Goal: Information Seeking & Learning: Learn about a topic

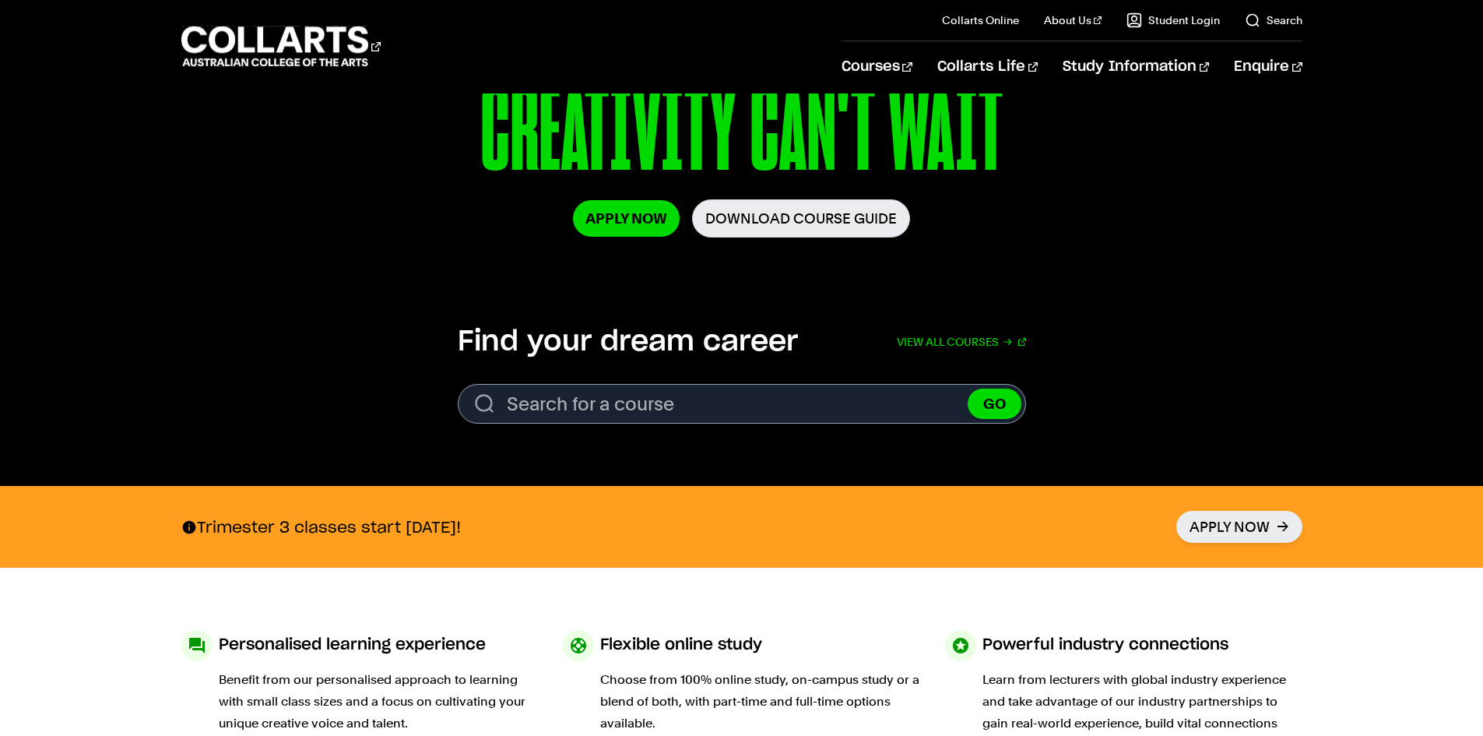
scroll to position [311, 0]
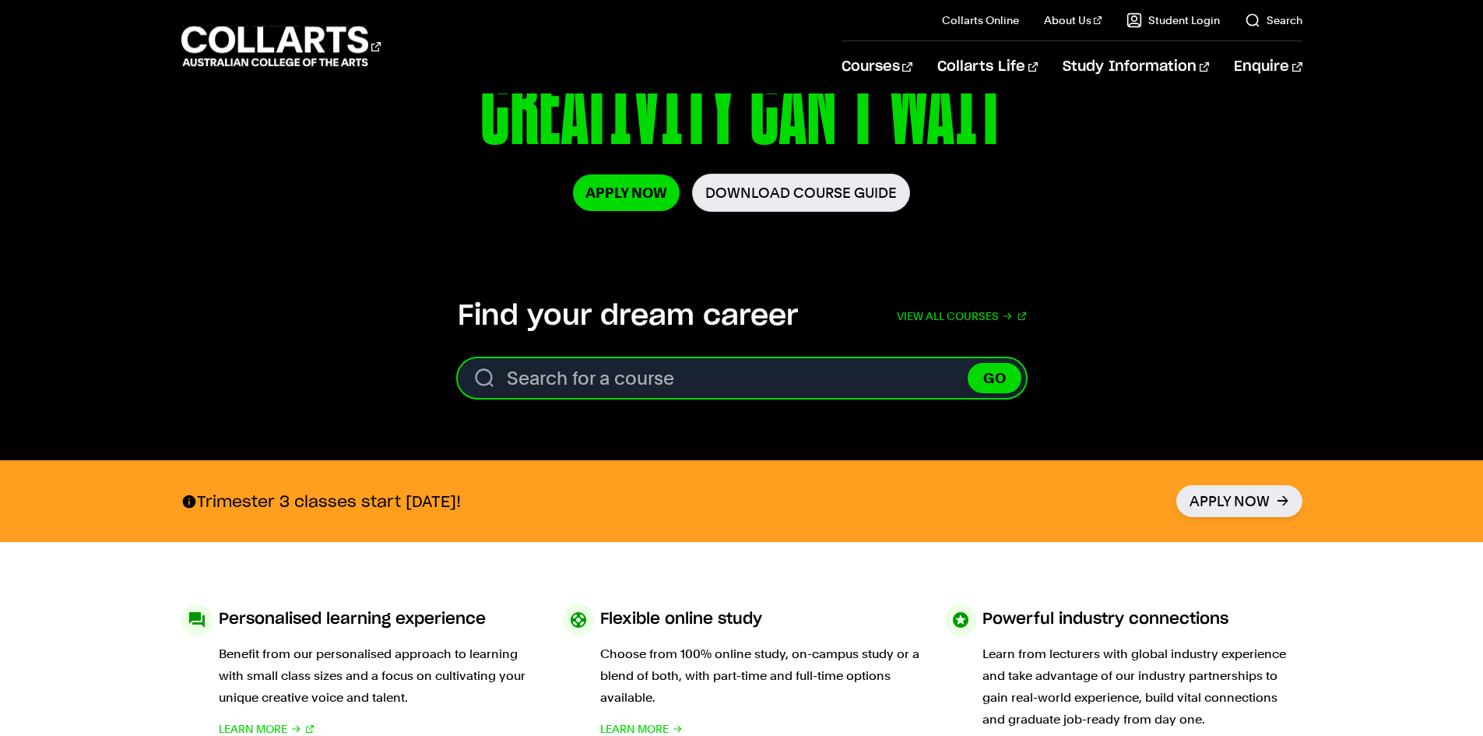
click at [568, 375] on input "Search for a course" at bounding box center [742, 378] width 568 height 40
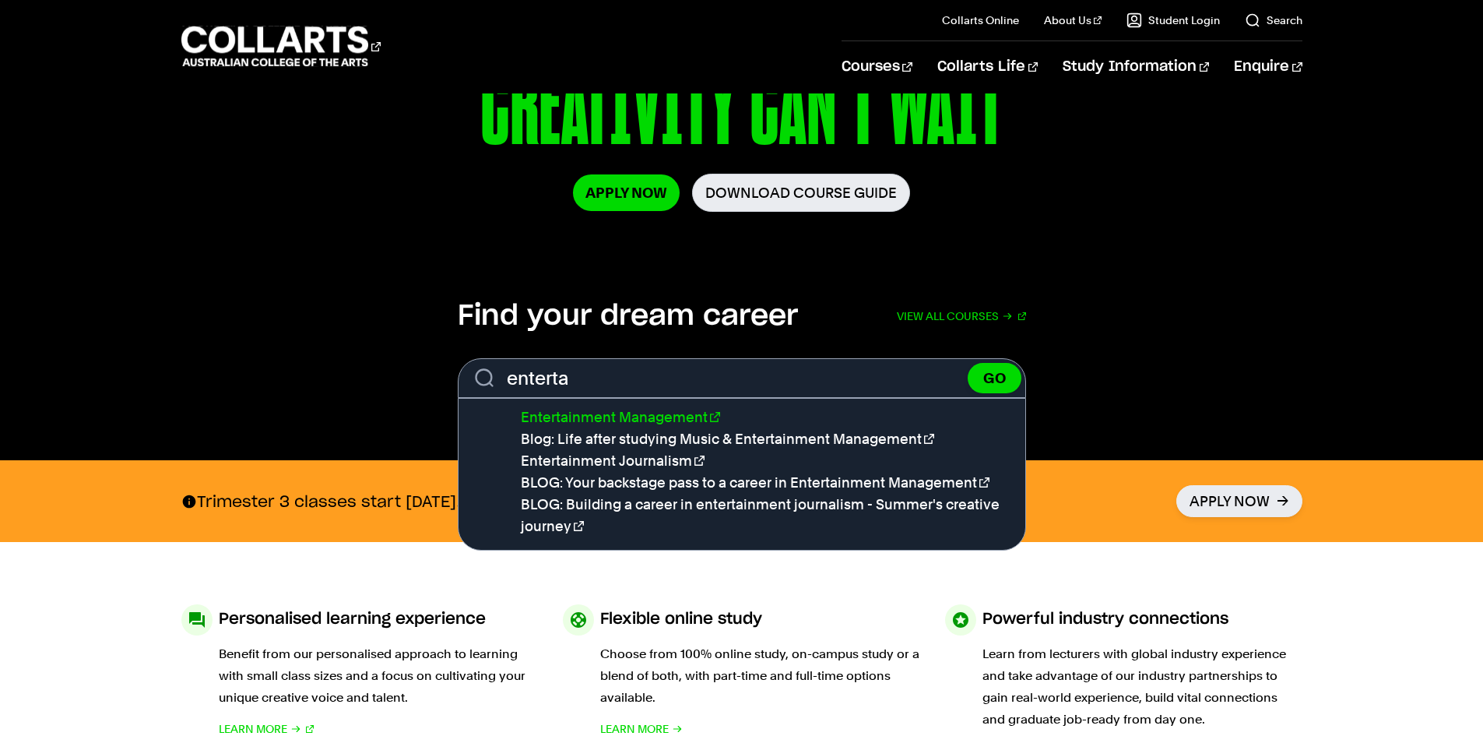
click at [579, 415] on link "Entertainment Management" at bounding box center [620, 417] width 199 height 16
type input "Entertainment Management"
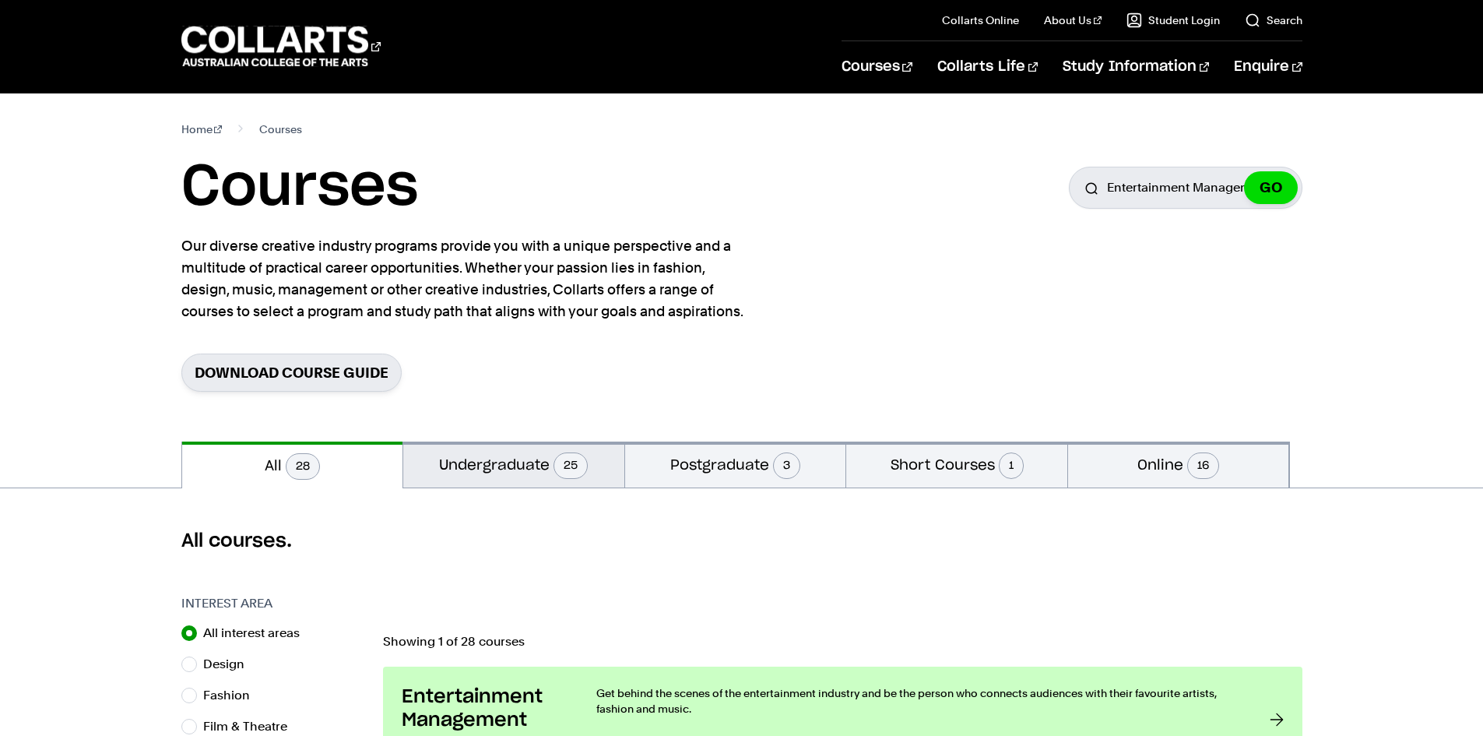
click at [516, 459] on button "Undergraduate 25" at bounding box center [513, 465] width 221 height 46
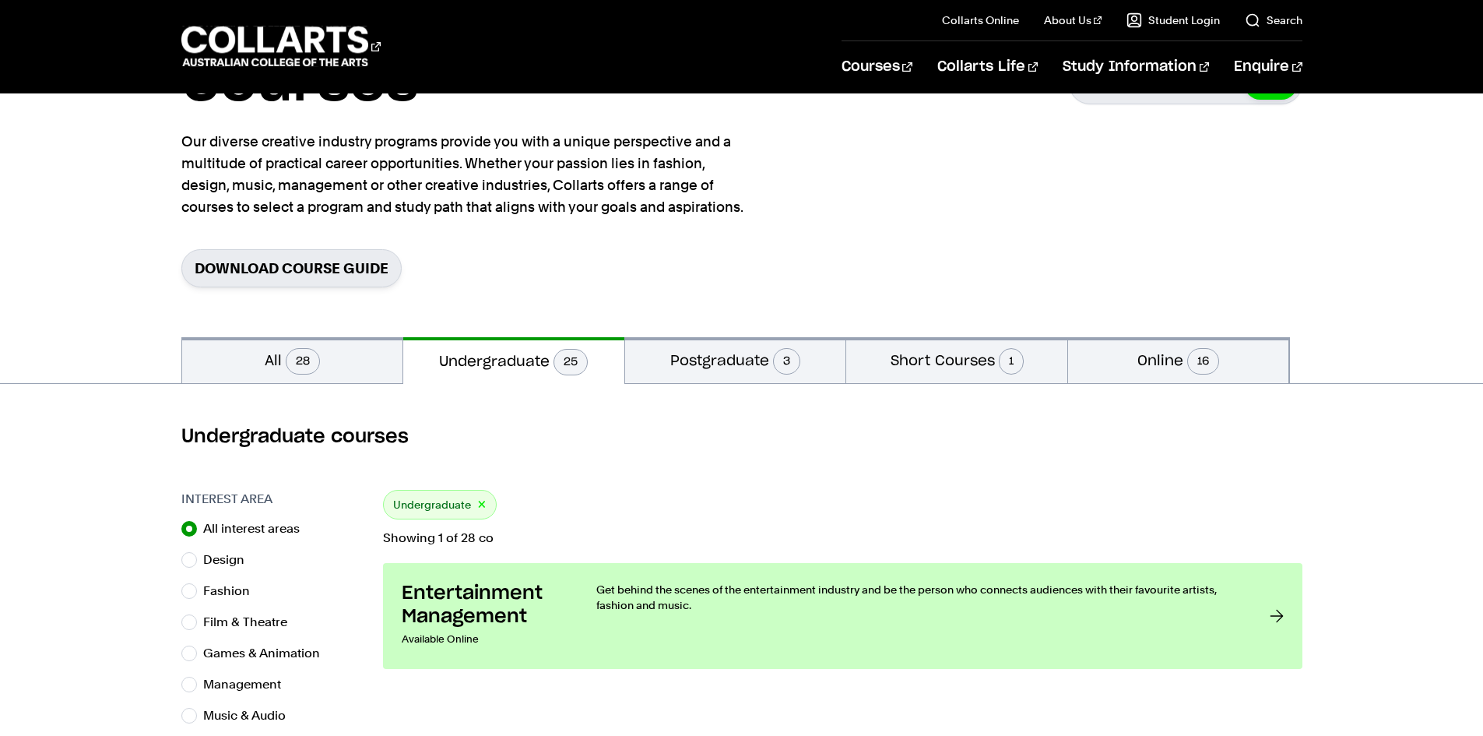
scroll to position [156, 0]
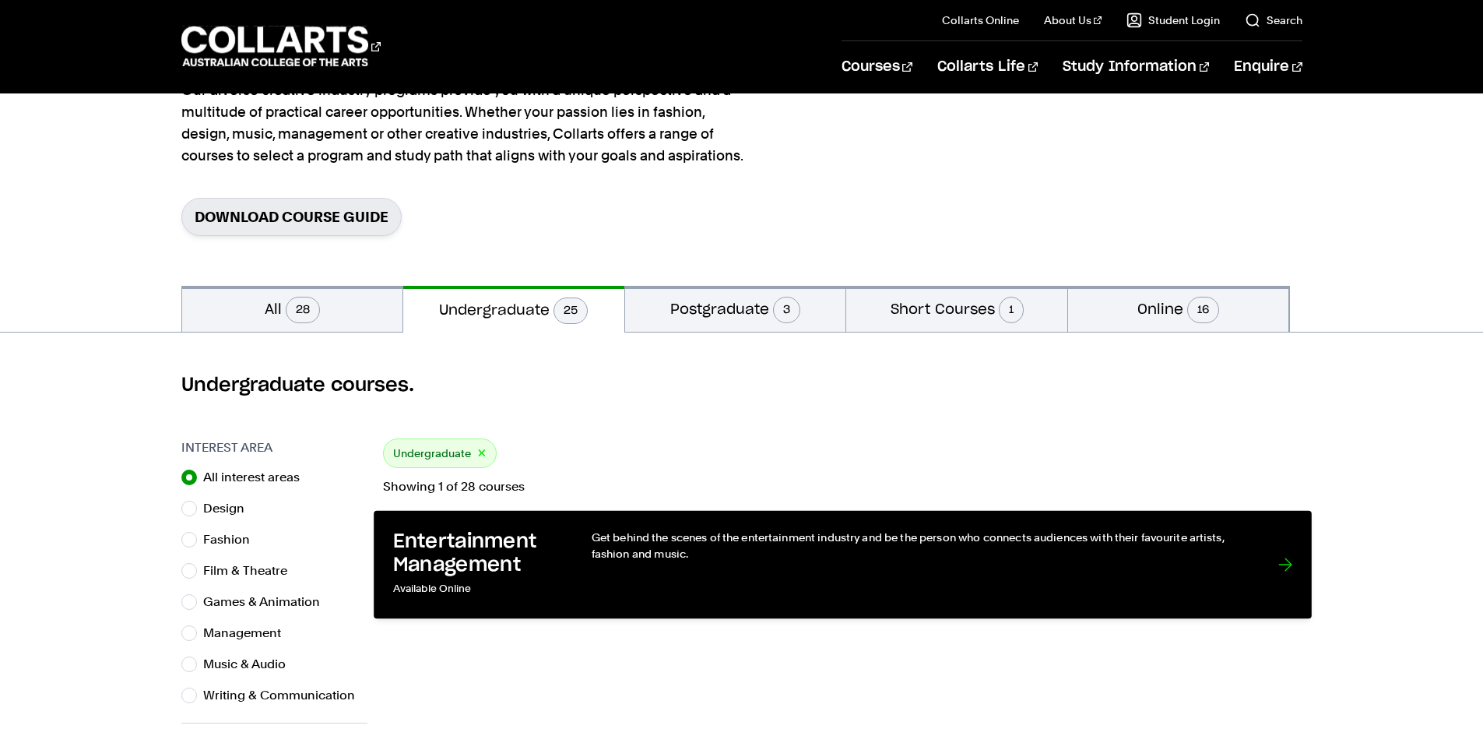
click at [628, 537] on p "Get behind the scenes of the entertainment industry and be the person who conne…" at bounding box center [918, 545] width 655 height 32
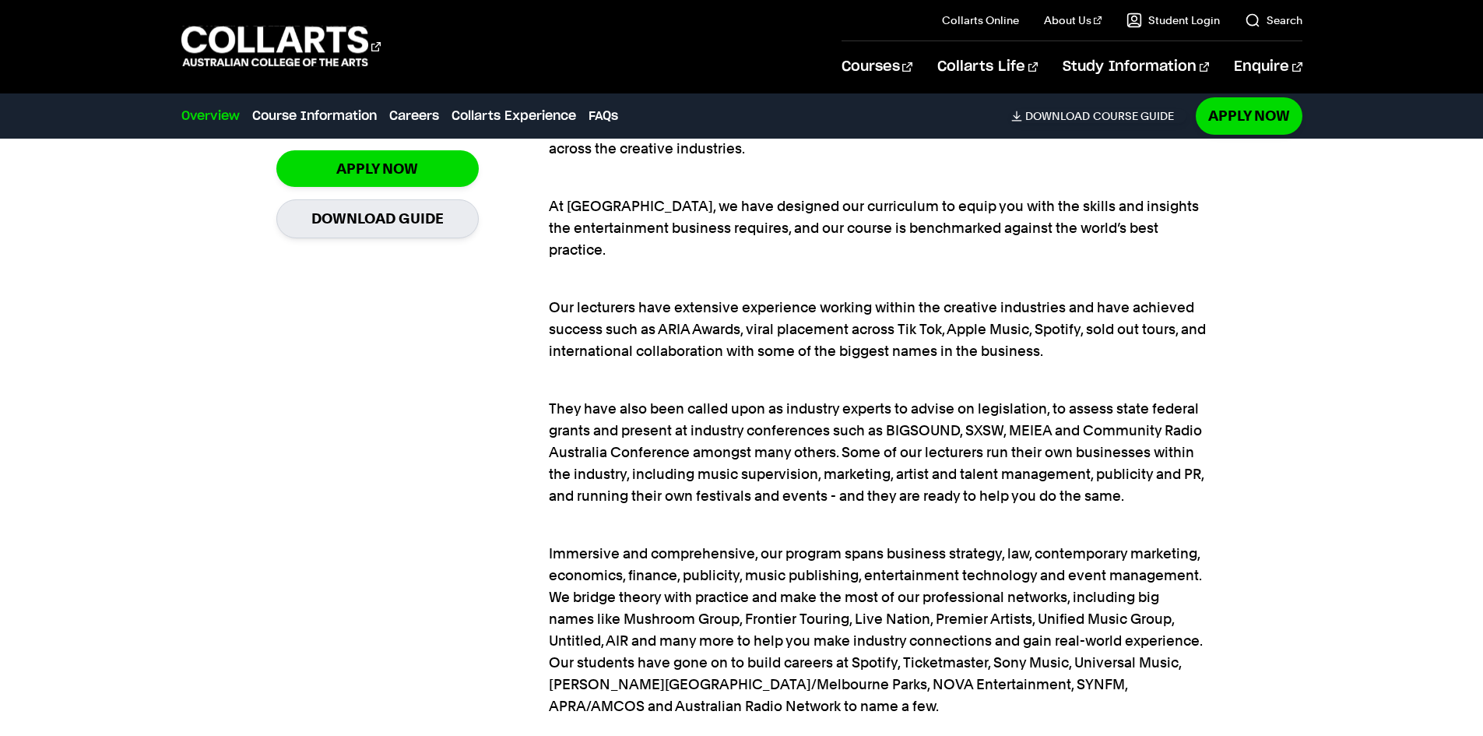
scroll to position [1324, 0]
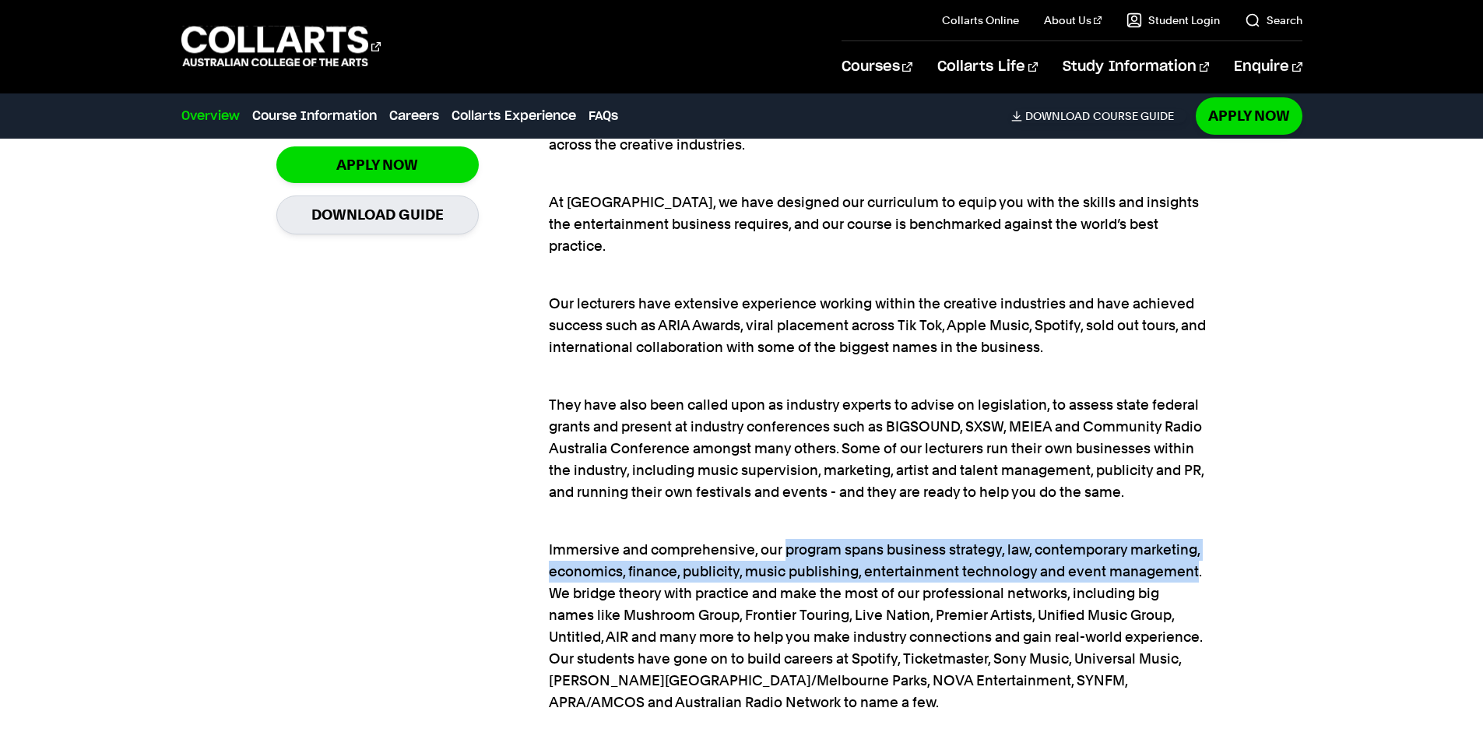
drag, startPoint x: 783, startPoint y: 531, endPoint x: 1197, endPoint y: 549, distance: 413.9
click at [1197, 549] on p "Immersive and comprehensive, our program spans business strategy, law, contempo…" at bounding box center [878, 615] width 658 height 196
copy p "program spans business strategy, law, contemporary marketing, economics, financ…"
